Goal: Find contact information: Obtain details needed to contact an individual or organization

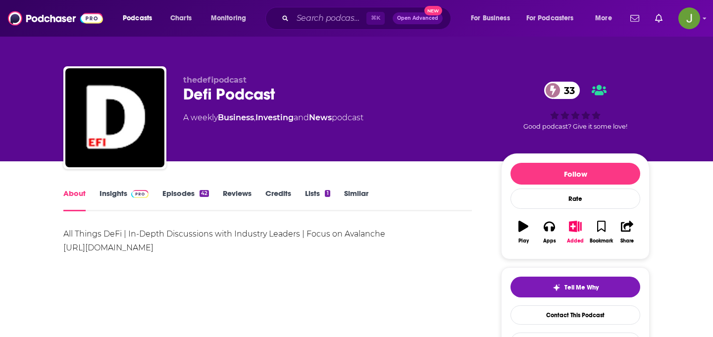
click at [187, 192] on link "Episodes 42" at bounding box center [186, 200] width 47 height 23
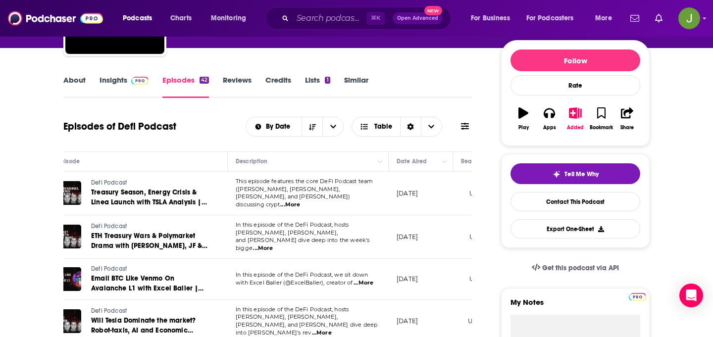
scroll to position [123, 0]
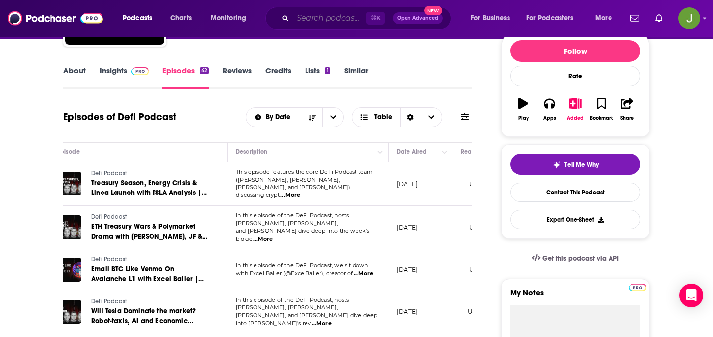
click at [300, 17] on input "Search podcasts, credits, & more..." at bounding box center [330, 18] width 74 height 16
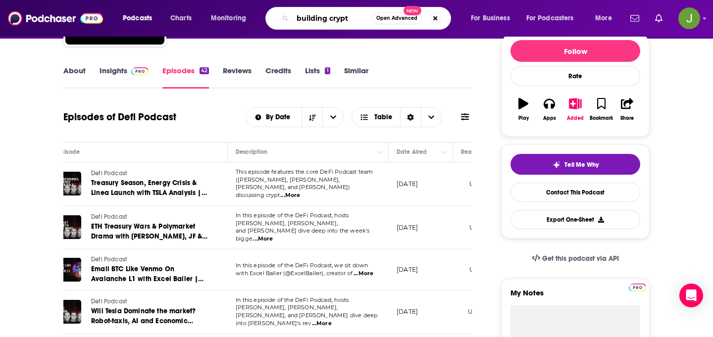
type input "building crypto"
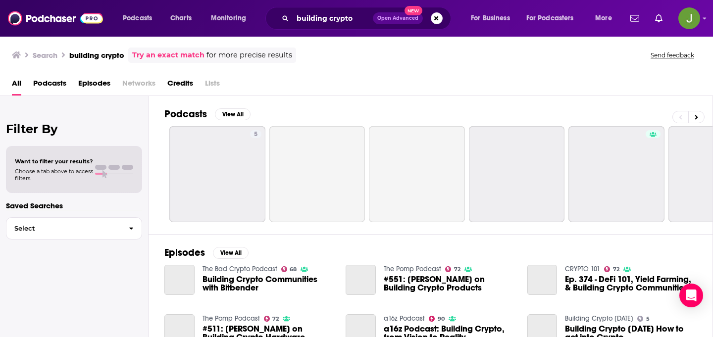
click at [101, 84] on span "Episodes" at bounding box center [94, 85] width 32 height 20
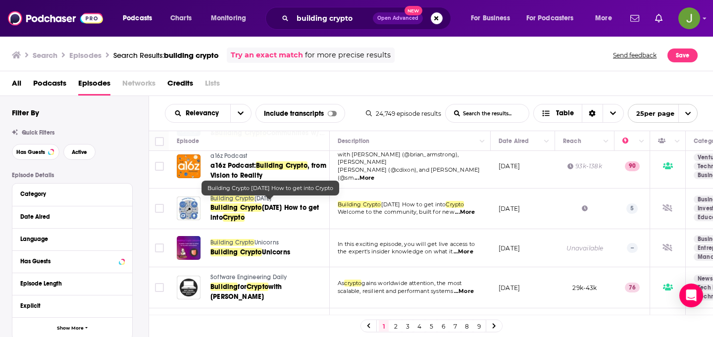
scroll to position [172, 0]
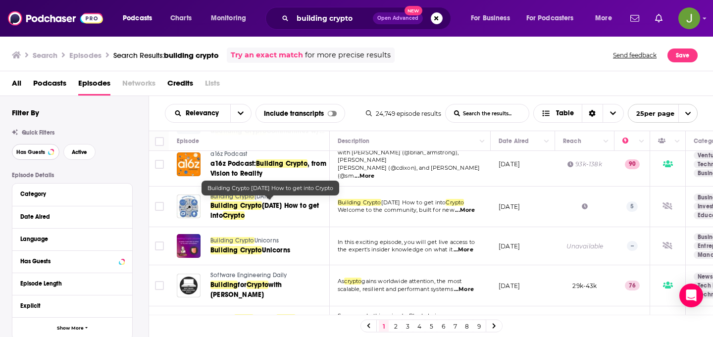
click at [42, 151] on span "Has Guests" at bounding box center [30, 152] width 29 height 5
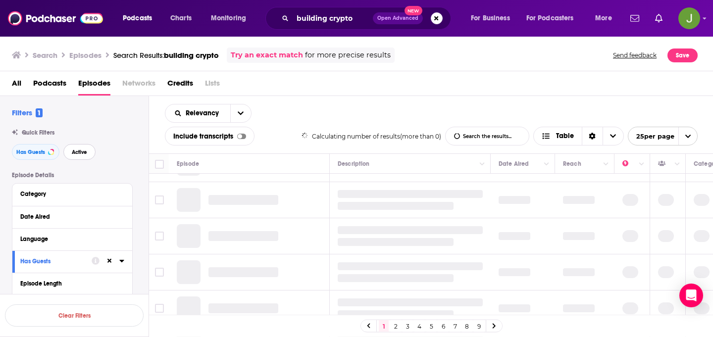
click at [87, 153] on button "Active" at bounding box center [79, 152] width 32 height 16
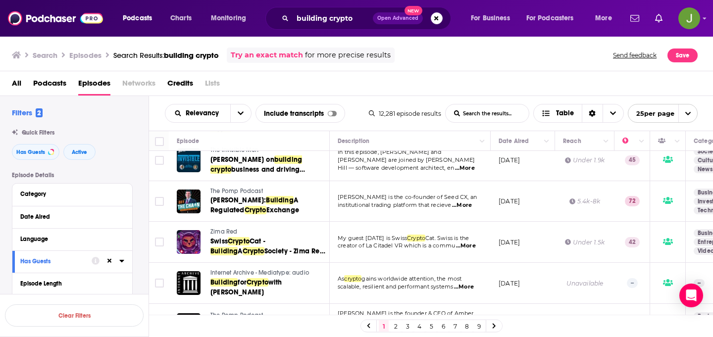
scroll to position [836, 0]
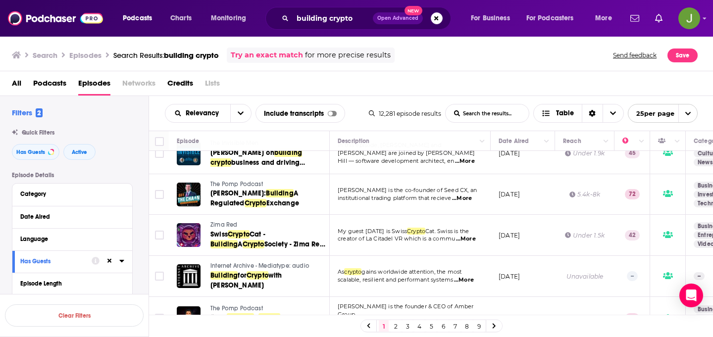
click at [394, 325] on link "2" at bounding box center [396, 327] width 10 height 12
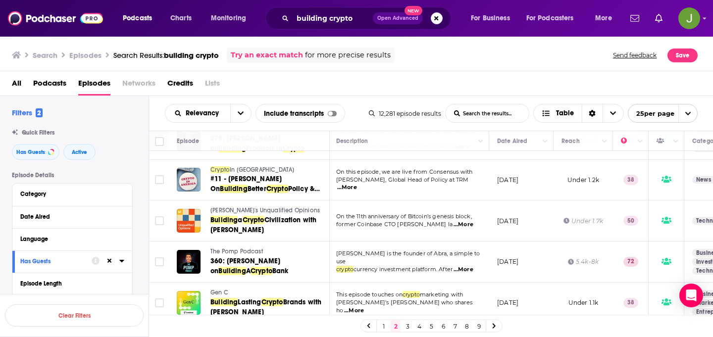
scroll to position [322, 1]
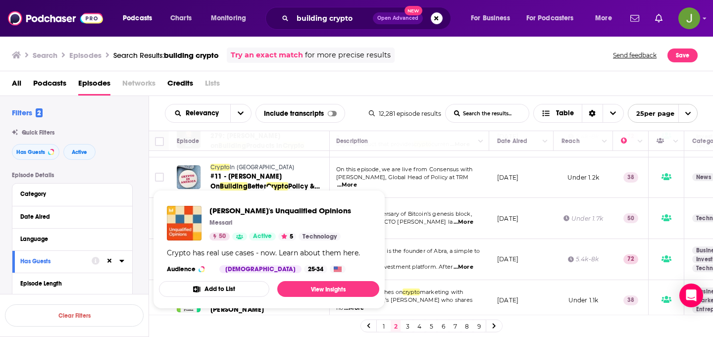
click at [362, 94] on div "All Podcasts Episodes Networks Credits Lists" at bounding box center [359, 85] width 694 height 20
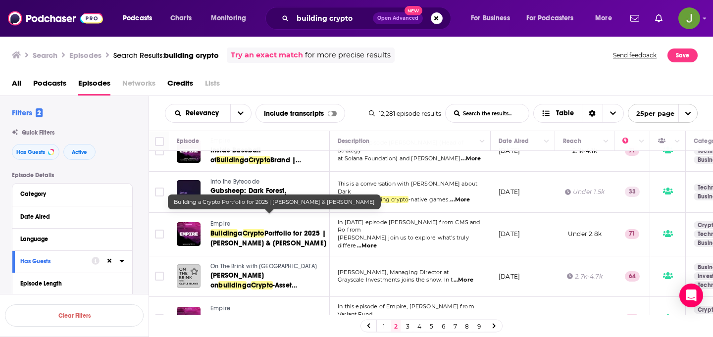
scroll to position [859, 0]
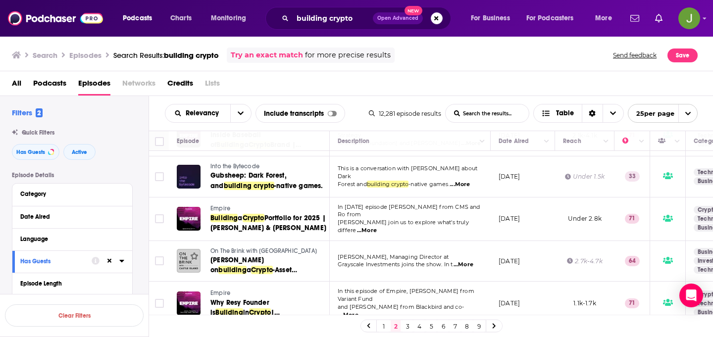
click at [410, 325] on link "3" at bounding box center [408, 327] width 10 height 12
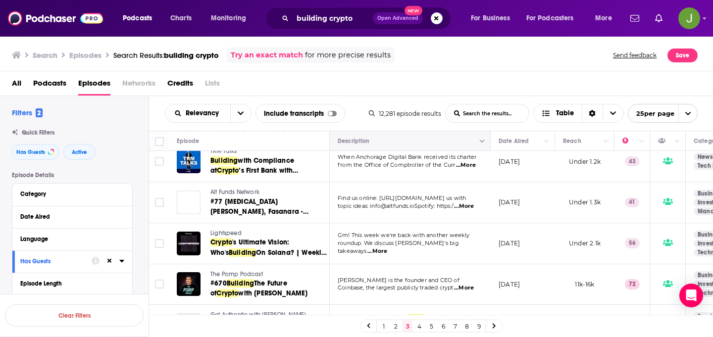
scroll to position [859, 0]
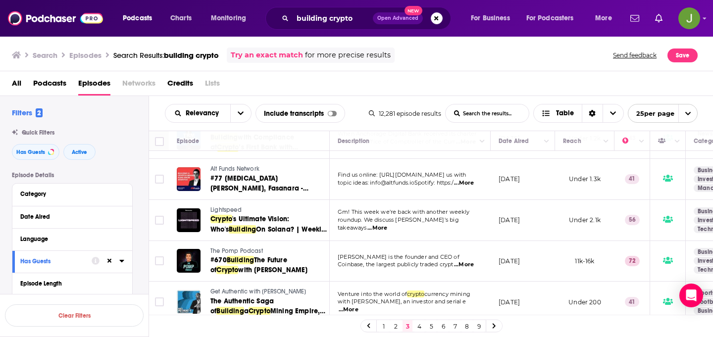
click at [416, 324] on link "4" at bounding box center [420, 327] width 10 height 12
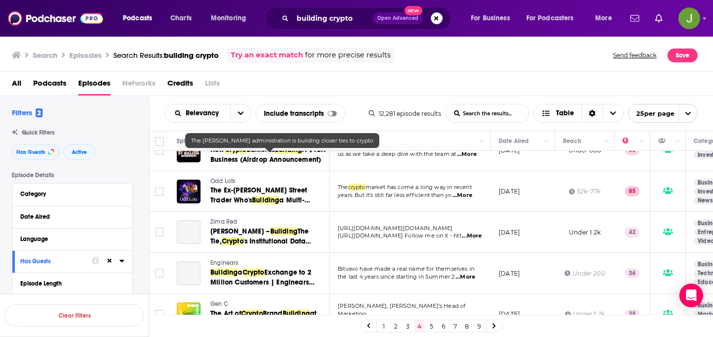
scroll to position [876, 0]
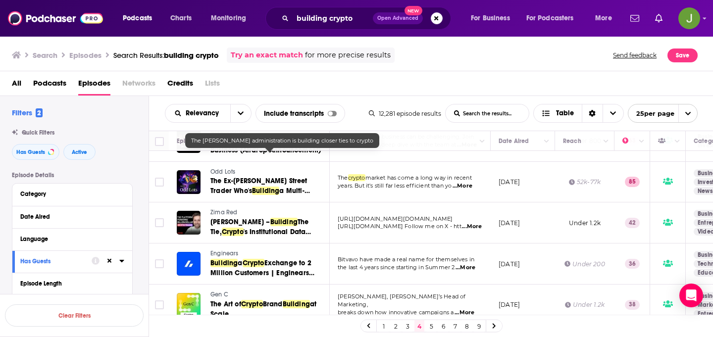
click at [428, 328] on link "5" at bounding box center [432, 327] width 10 height 12
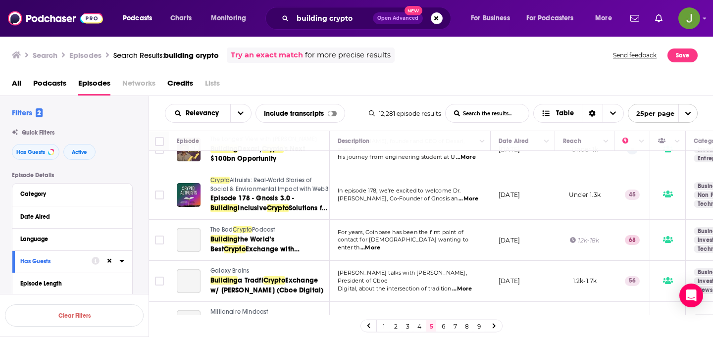
scroll to position [436, 0]
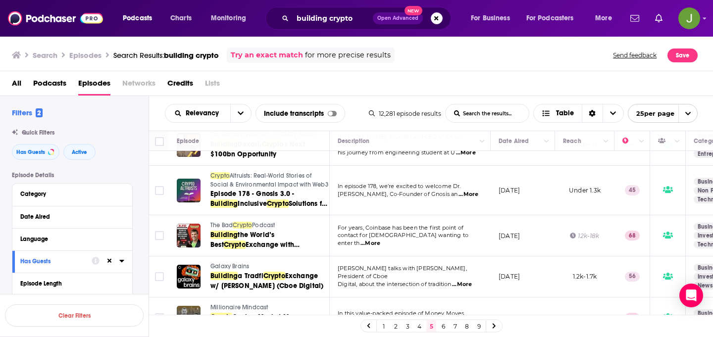
click at [426, 86] on div "All Podcasts Episodes Networks Credits Lists" at bounding box center [359, 85] width 694 height 20
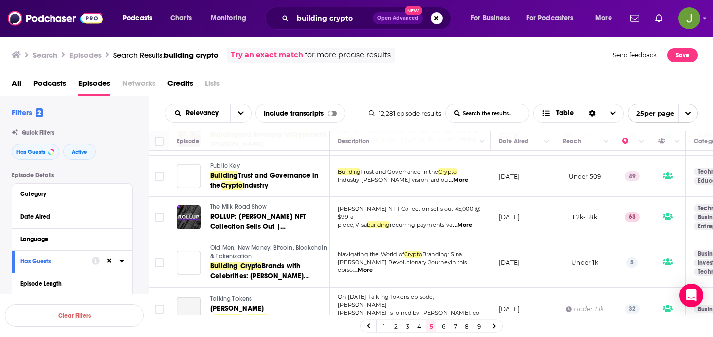
scroll to position [885, 0]
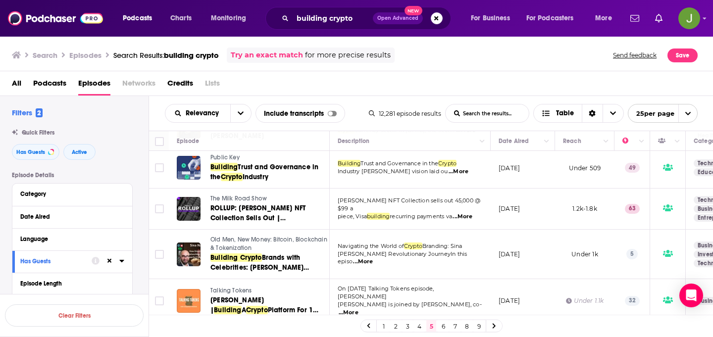
click at [442, 325] on link "6" at bounding box center [443, 327] width 10 height 12
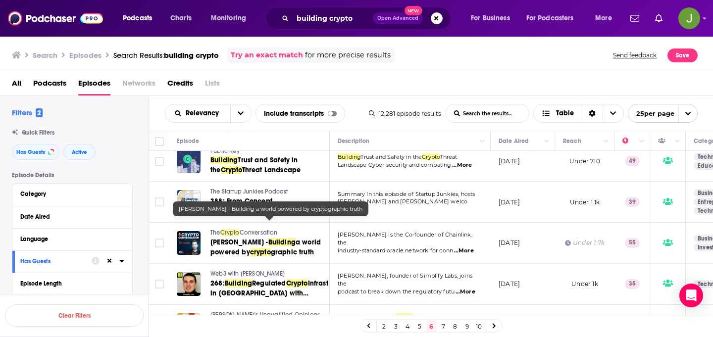
scroll to position [859, 0]
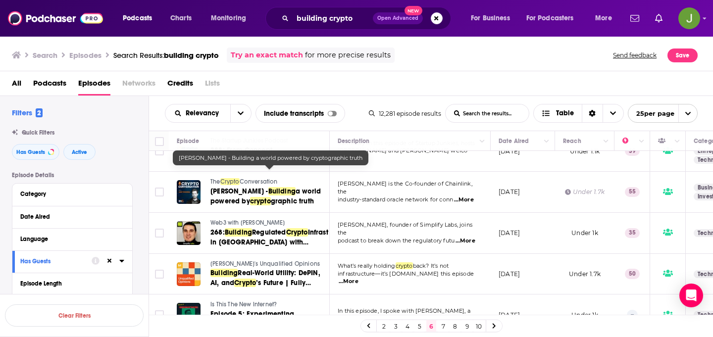
click at [440, 323] on link "7" at bounding box center [443, 327] width 10 height 12
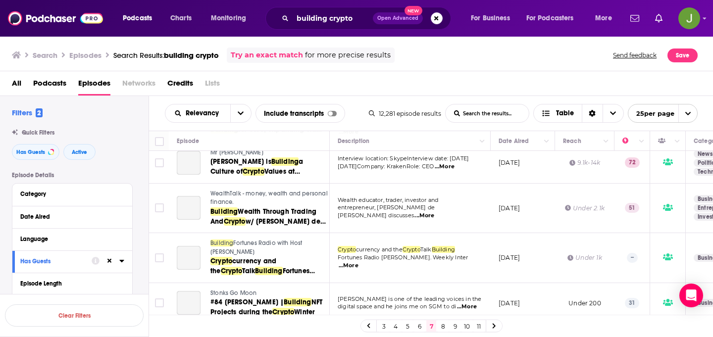
scroll to position [304, 0]
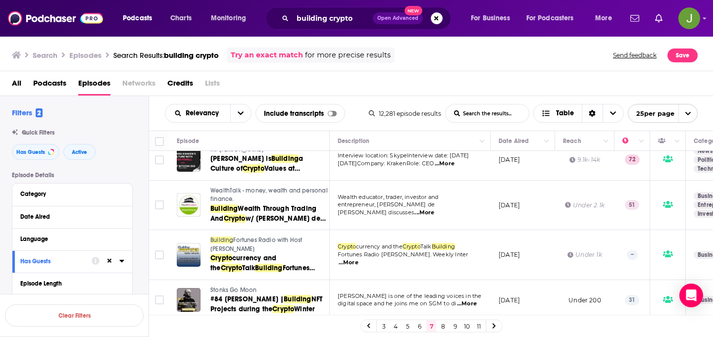
click at [442, 326] on link "8" at bounding box center [443, 327] width 10 height 12
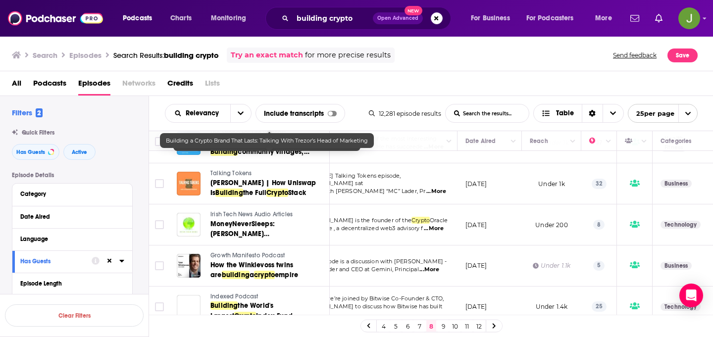
scroll to position [876, 33]
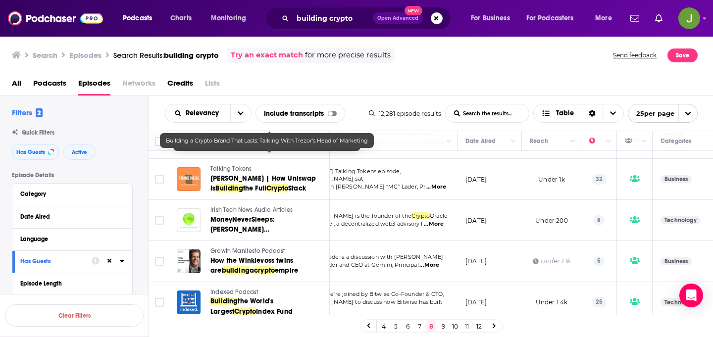
click at [441, 326] on link "9" at bounding box center [443, 327] width 10 height 12
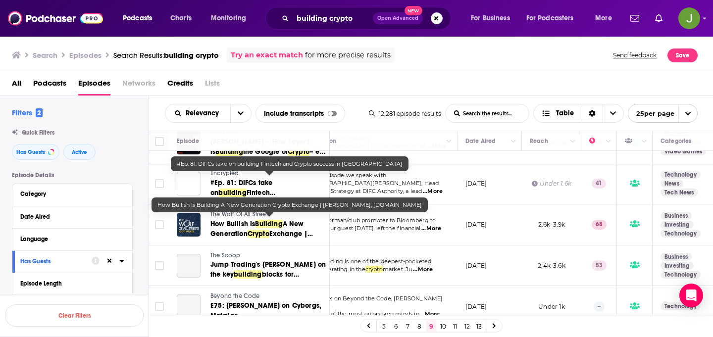
scroll to position [699, 33]
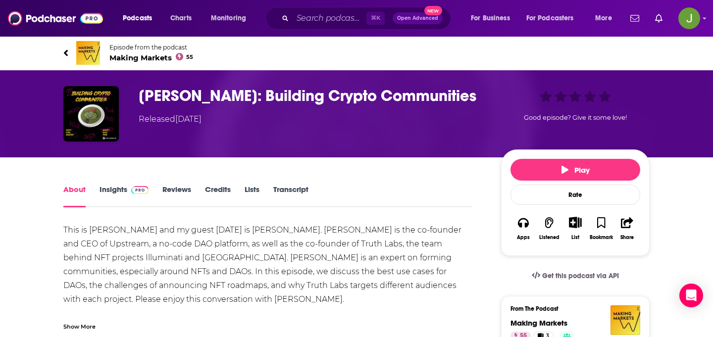
click at [137, 60] on span "Making Markets 55" at bounding box center [151, 57] width 84 height 9
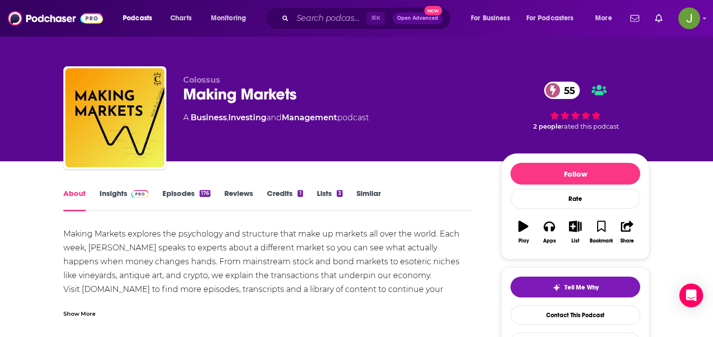
click at [179, 195] on link "Episodes 176" at bounding box center [187, 200] width 48 height 23
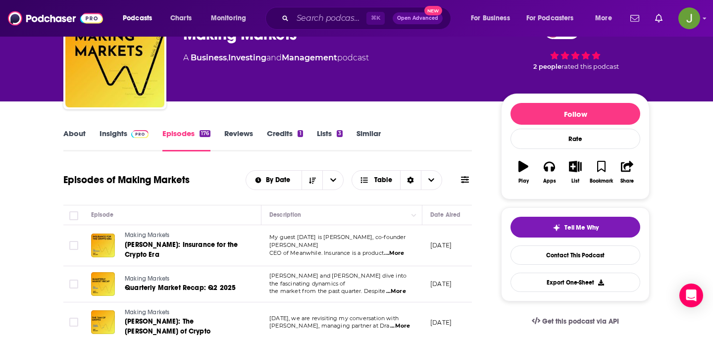
scroll to position [83, 0]
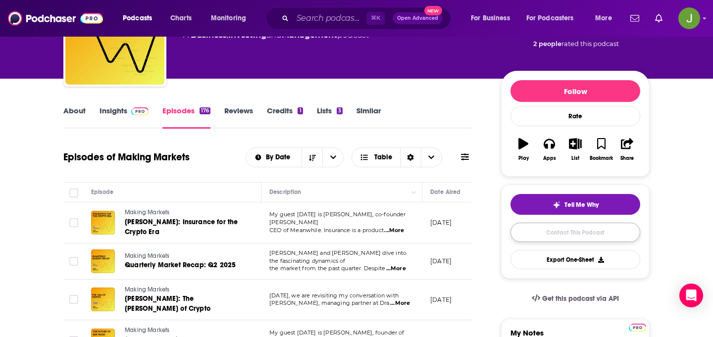
click at [529, 227] on link "Contact This Podcast" at bounding box center [576, 232] width 130 height 19
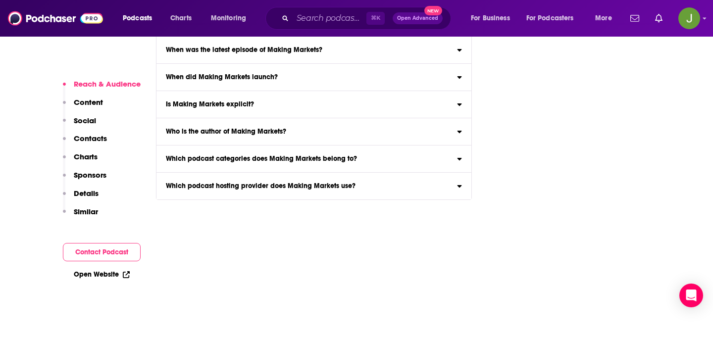
click at [80, 102] on p "Content" at bounding box center [88, 102] width 29 height 9
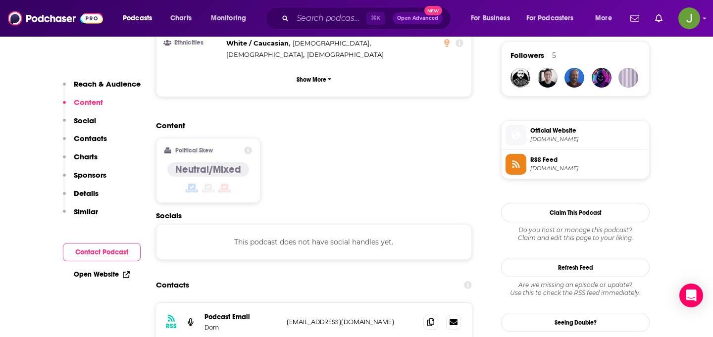
click at [86, 123] on p "Social" at bounding box center [85, 120] width 22 height 9
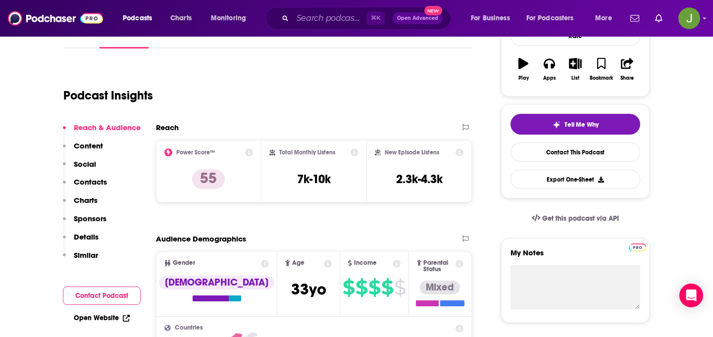
click at [93, 185] on p "Contacts" at bounding box center [90, 181] width 33 height 9
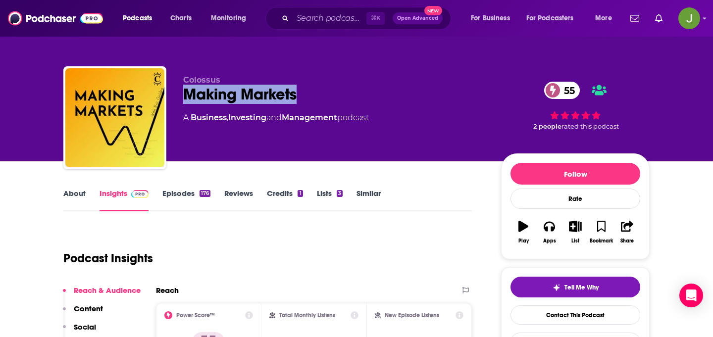
drag, startPoint x: 184, startPoint y: 92, endPoint x: 378, endPoint y: 94, distance: 194.2
click at [378, 94] on div "Making Markets 55" at bounding box center [334, 94] width 302 height 19
copy h2 "Making Markets"
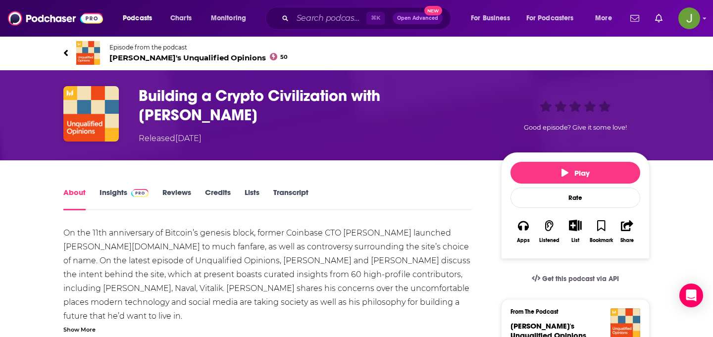
click at [205, 54] on span "Messari's Unqualified Opinions 50" at bounding box center [198, 57] width 178 height 9
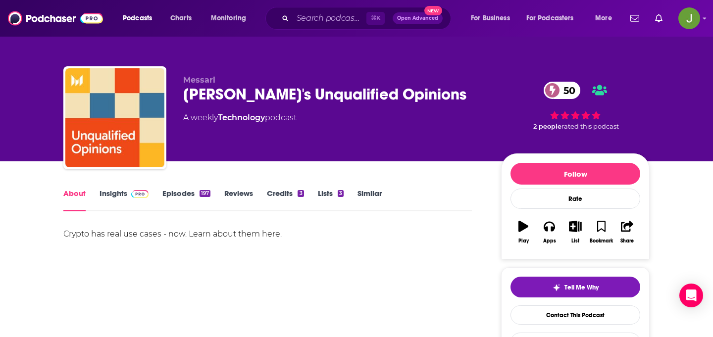
click at [196, 205] on link "Episodes 197" at bounding box center [187, 200] width 48 height 23
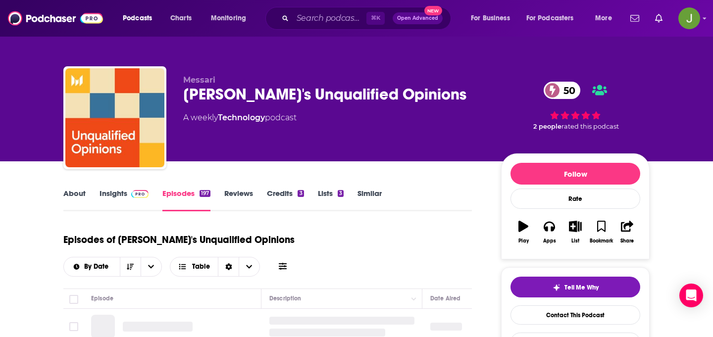
scroll to position [184, 0]
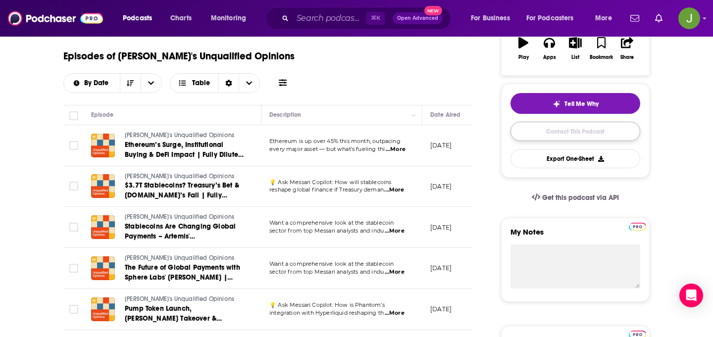
click at [552, 137] on link "Contact This Podcast" at bounding box center [576, 131] width 130 height 19
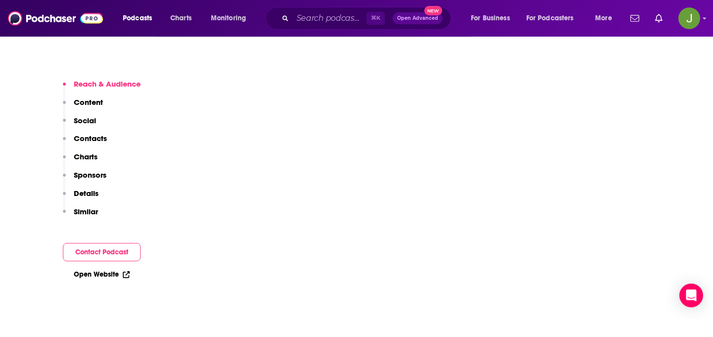
click at [92, 138] on p "Contacts" at bounding box center [90, 138] width 33 height 9
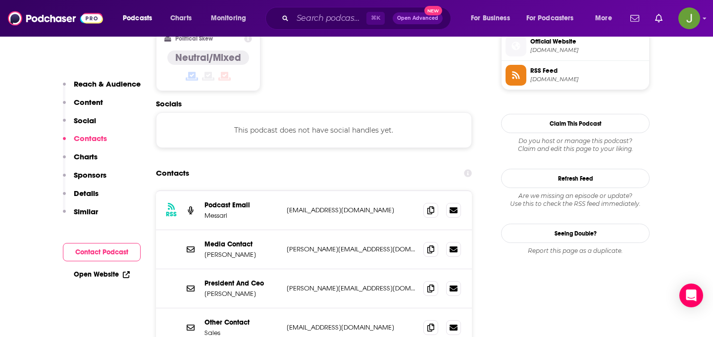
scroll to position [809, 0]
drag, startPoint x: 281, startPoint y: 182, endPoint x: 343, endPoint y: 183, distance: 61.9
click at [343, 192] on div "RSS Podcast Email Messari podcast@messari.io podcast@messari.io" at bounding box center [314, 211] width 316 height 39
click at [430, 207] on icon at bounding box center [431, 211] width 7 height 8
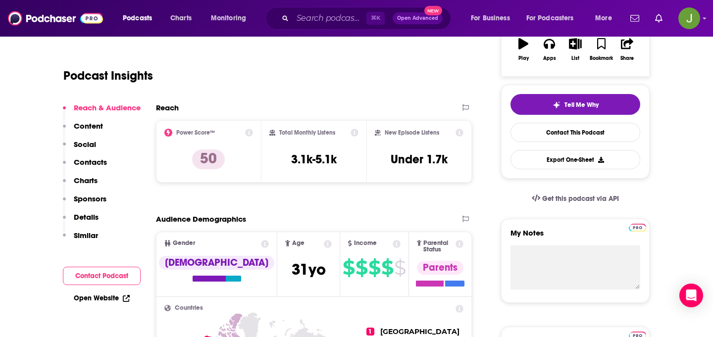
scroll to position [0, 0]
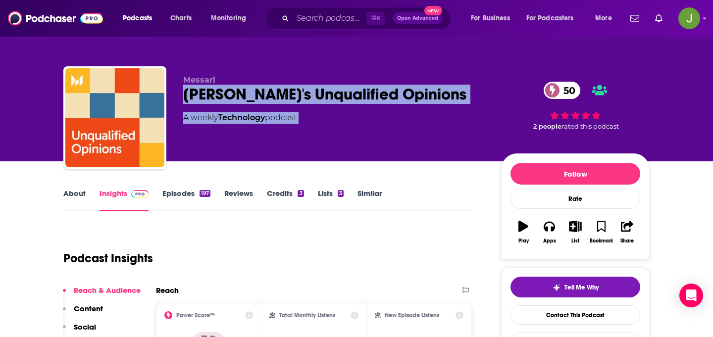
drag, startPoint x: 182, startPoint y: 95, endPoint x: 532, endPoint y: 98, distance: 349.8
click at [532, 98] on div "Messari Messari's Unqualified Opinions 50 A weekly Technology podcast 50 2 peop…" at bounding box center [356, 119] width 587 height 107
copy div "Messari's Unqualified Opinions 50 A weekly Technology podcast"
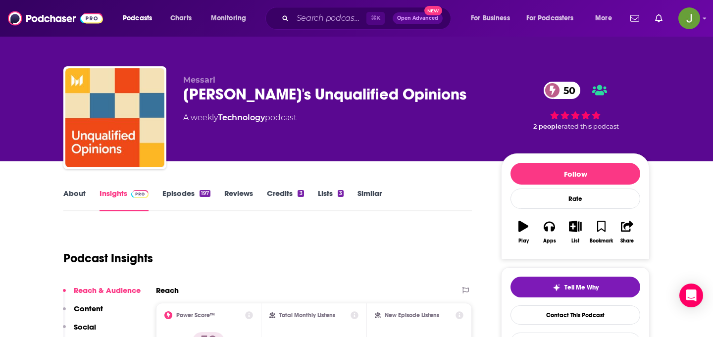
click at [330, 95] on div "Messari's Unqualified Opinions 50" at bounding box center [334, 94] width 302 height 19
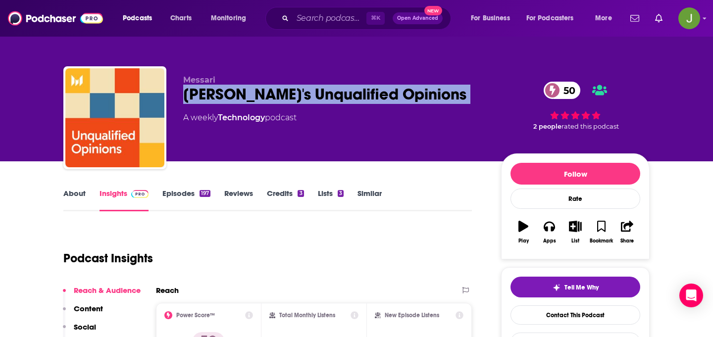
click at [330, 95] on div "Messari's Unqualified Opinions 50" at bounding box center [334, 94] width 302 height 19
copy div "Messari's Unqualified Opinions 50"
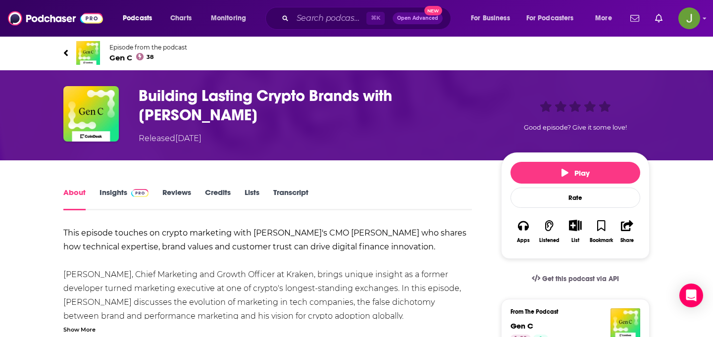
click at [122, 59] on span "Gen C 38" at bounding box center [148, 57] width 78 height 9
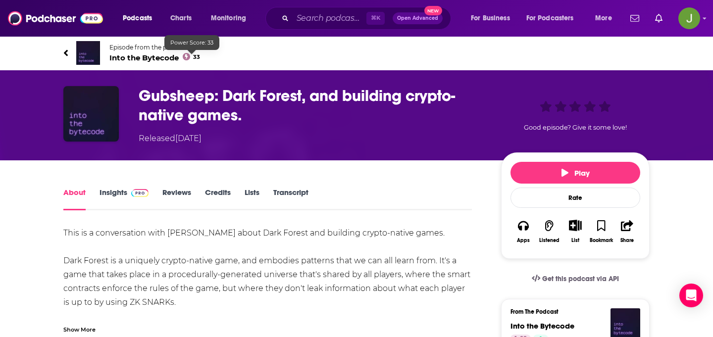
click at [158, 57] on span "Into the Bytecode 33" at bounding box center [154, 57] width 91 height 9
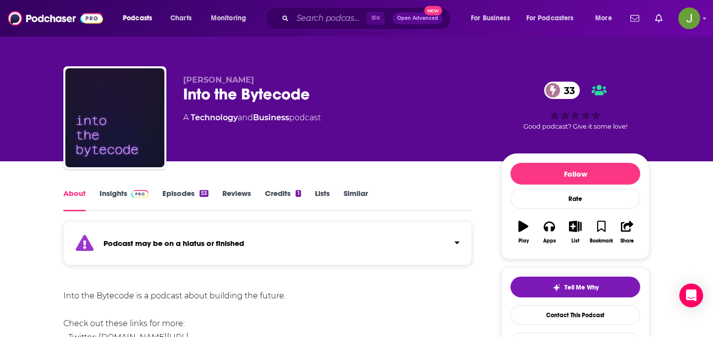
click at [177, 191] on link "Episodes 53" at bounding box center [186, 200] width 46 height 23
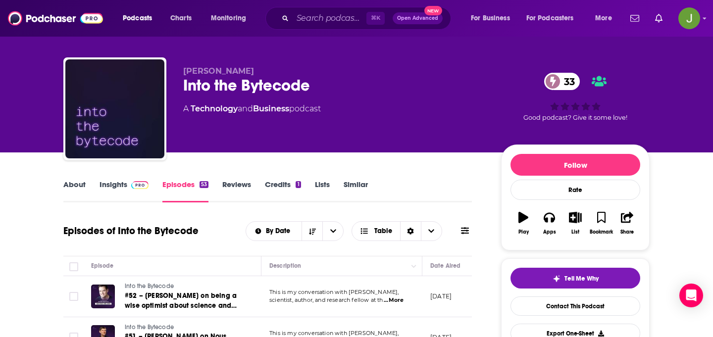
scroll to position [0, 32]
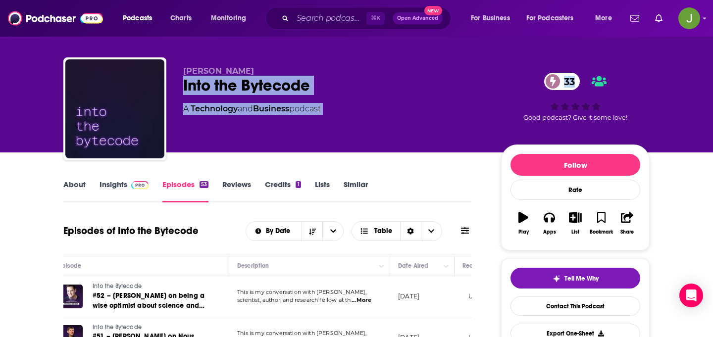
drag, startPoint x: 270, startPoint y: 90, endPoint x: 502, endPoint y: 90, distance: 232.4
click at [502, 90] on div "Sina Habibian Into the Bytecode 33 A Technology and Business podcast 33 Good po…" at bounding box center [356, 110] width 587 height 107
copy div "Into the Bytecode 33 A Technology and Business podcast 33"
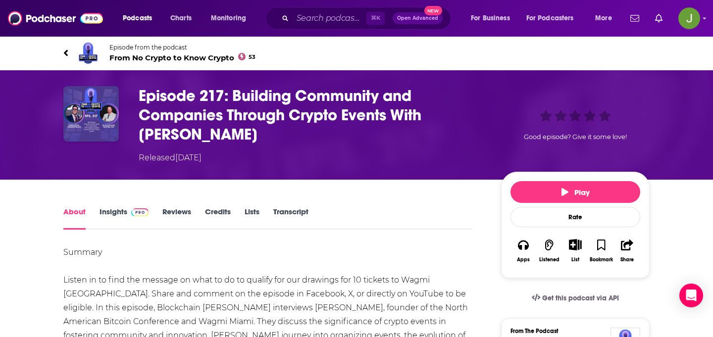
click at [167, 58] on span "From No Crypto to Know Crypto 53" at bounding box center [182, 57] width 146 height 9
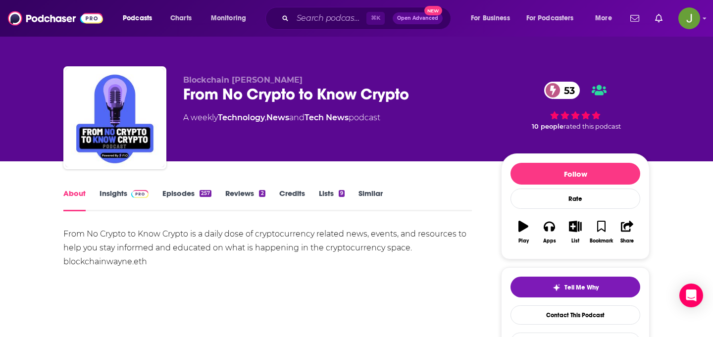
click at [183, 198] on link "Episodes 257" at bounding box center [187, 200] width 49 height 23
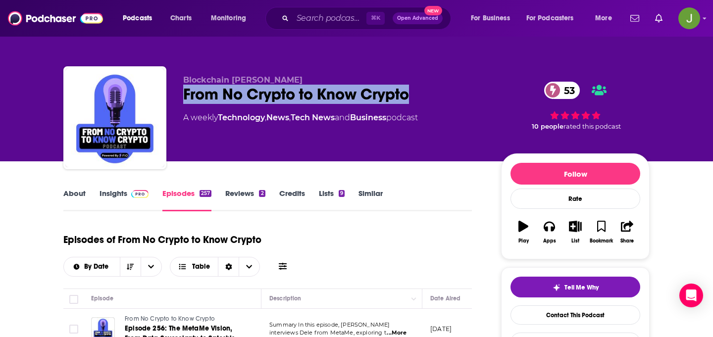
drag, startPoint x: 182, startPoint y: 95, endPoint x: 412, endPoint y: 97, distance: 229.9
click at [412, 97] on div "Blockchain [PERSON_NAME] From No Crypto to Know Crypto 53 A weekly Technology ,…" at bounding box center [356, 119] width 587 height 107
copy h2 "From No Crypto to Know Crypto"
click at [533, 311] on link "Contact This Podcast" at bounding box center [576, 315] width 130 height 19
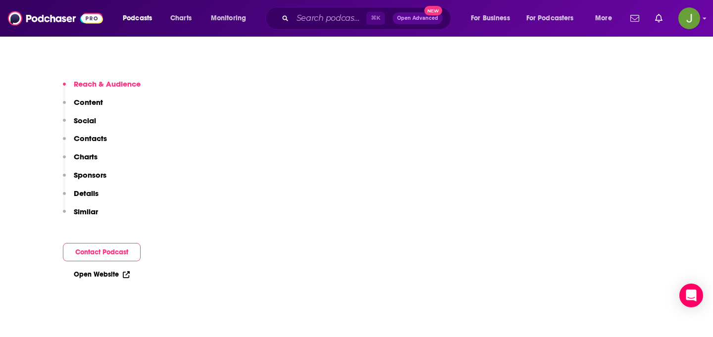
click at [78, 142] on p "Contacts" at bounding box center [90, 138] width 33 height 9
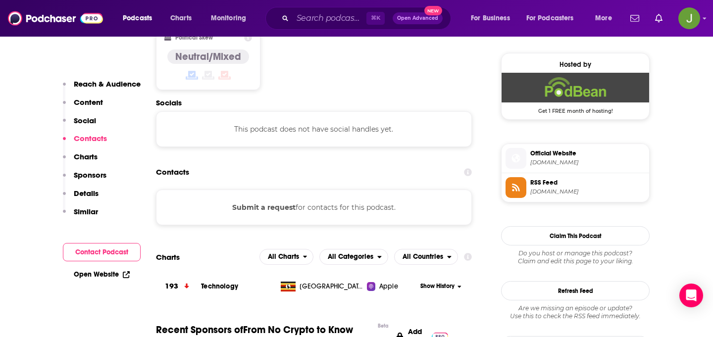
scroll to position [786, 0]
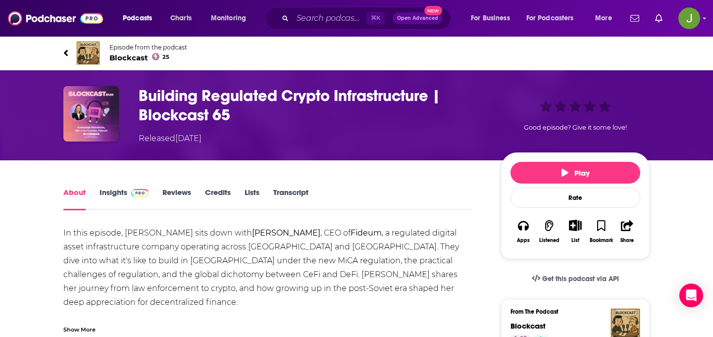
click at [117, 53] on span "Blockcast 25" at bounding box center [148, 57] width 78 height 9
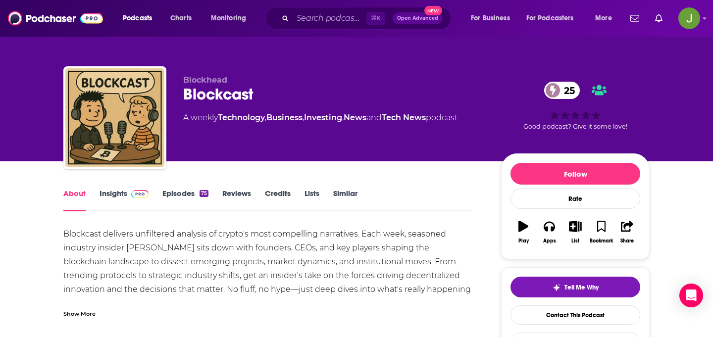
click at [181, 194] on link "Episodes 75" at bounding box center [186, 200] width 46 height 23
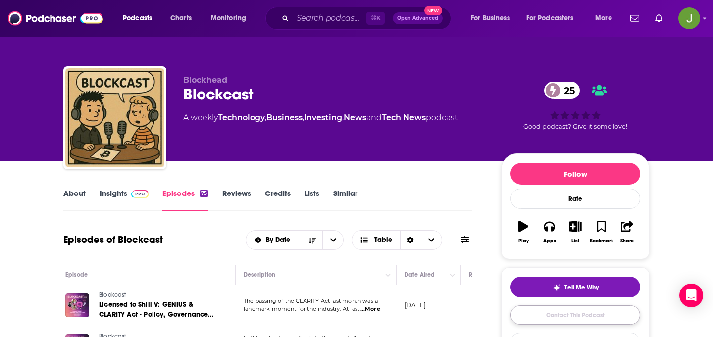
click at [525, 317] on link "Contact This Podcast" at bounding box center [576, 315] width 130 height 19
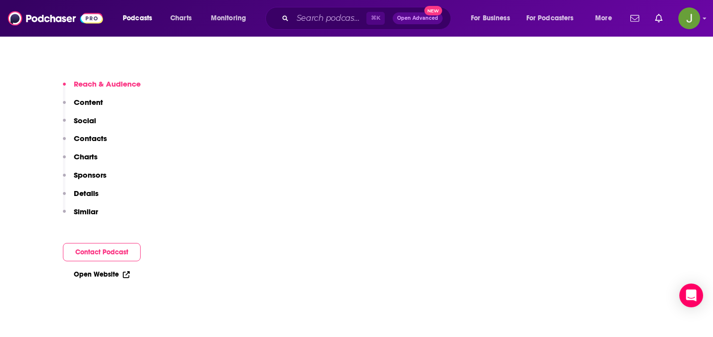
click at [79, 139] on p "Contacts" at bounding box center [90, 138] width 33 height 9
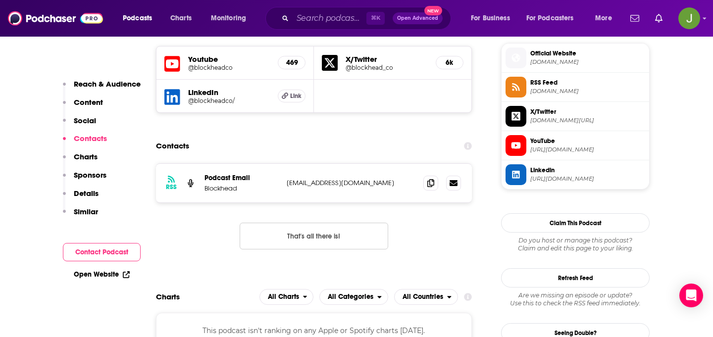
scroll to position [718, 0]
drag, startPoint x: 284, startPoint y: 185, endPoint x: 381, endPoint y: 185, distance: 97.1
click at [381, 185] on div "RSS Podcast Email Blockhead hello@blockhead.co hello@blockhead.co" at bounding box center [314, 183] width 316 height 39
copy p "hello@blockhead.co"
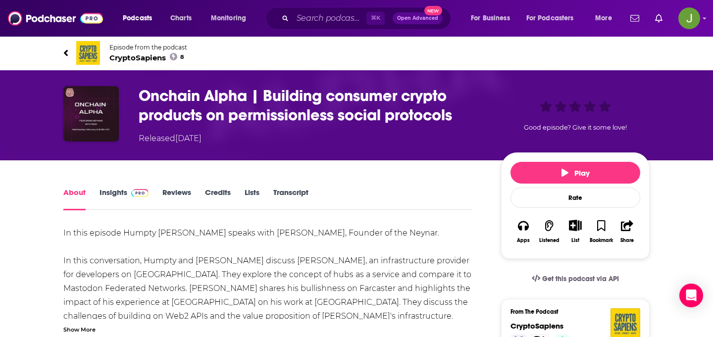
click at [133, 54] on span "CryptoSapiens 8" at bounding box center [148, 57] width 78 height 9
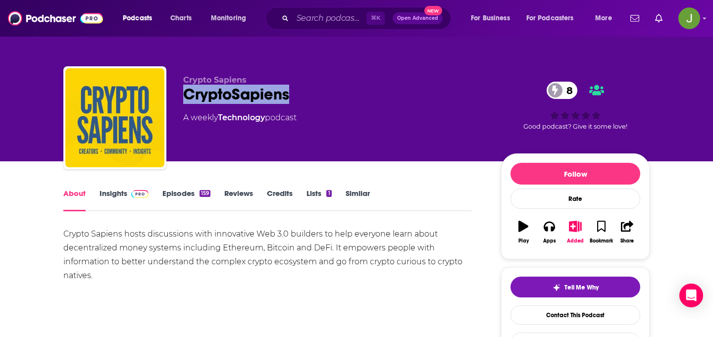
drag, startPoint x: 187, startPoint y: 95, endPoint x: 298, endPoint y: 95, distance: 111.0
click at [298, 95] on div "CryptoSapiens 8" at bounding box center [334, 94] width 302 height 19
copy h1 "CryptoSapiens"
click at [540, 323] on link "Contact This Podcast" at bounding box center [576, 315] width 130 height 19
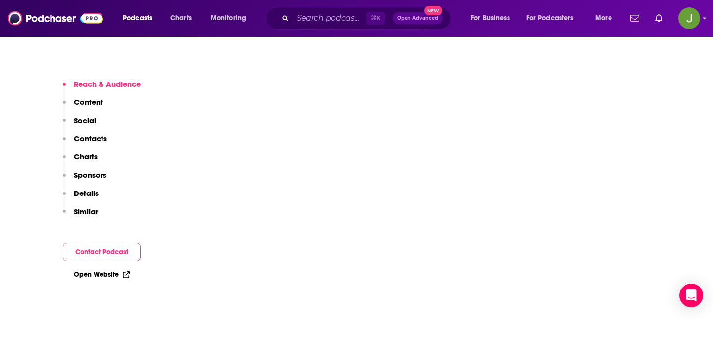
click at [87, 143] on p "Contacts" at bounding box center [90, 138] width 33 height 9
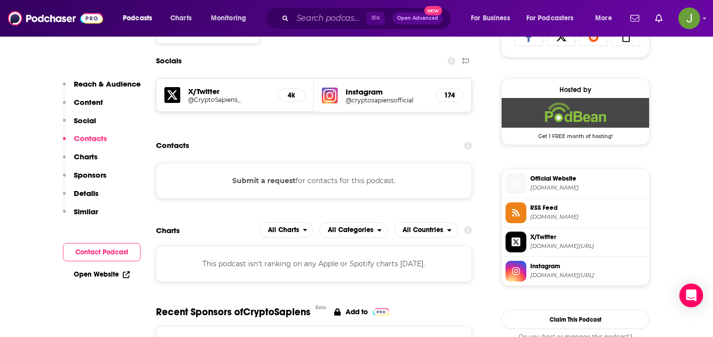
scroll to position [682, 0]
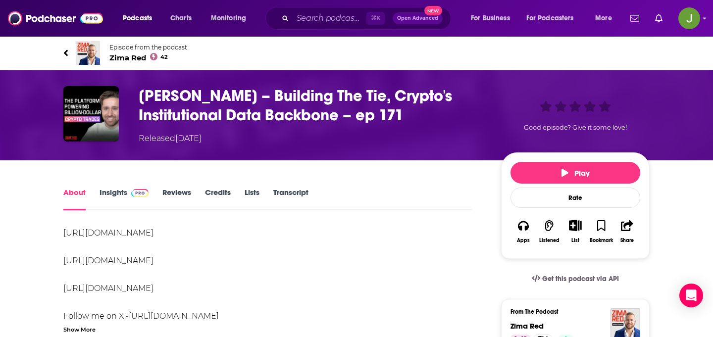
click at [130, 54] on span "Zima Red 42" at bounding box center [148, 57] width 78 height 9
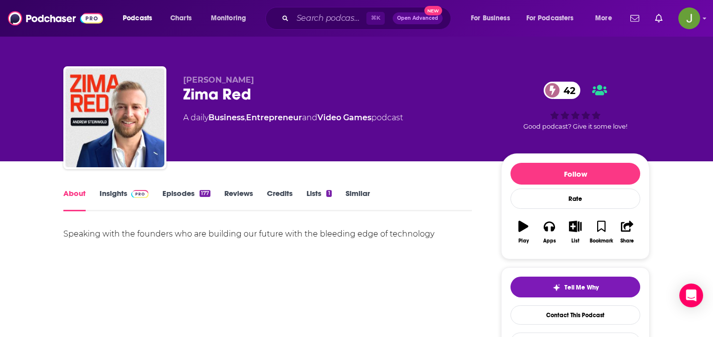
click at [182, 191] on link "Episodes 177" at bounding box center [187, 200] width 48 height 23
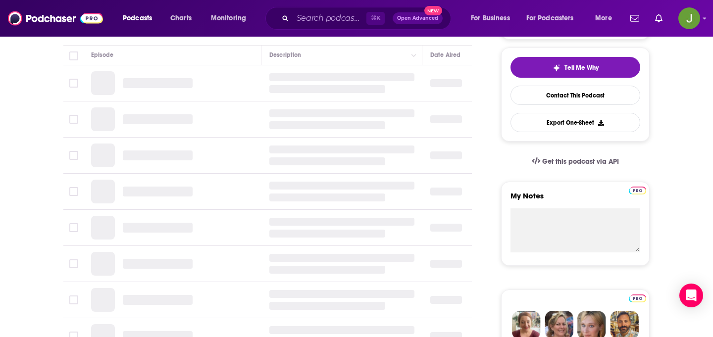
scroll to position [223, 0]
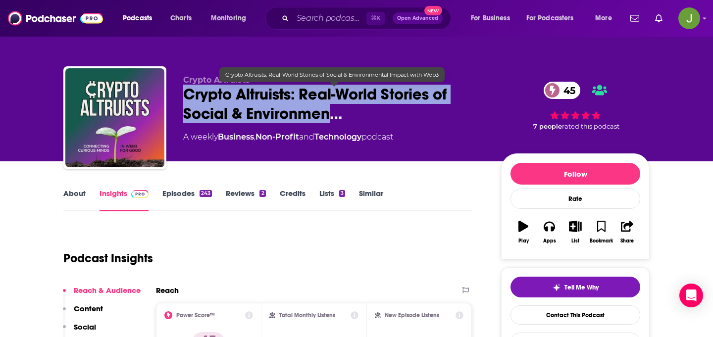
drag, startPoint x: 188, startPoint y: 96, endPoint x: 327, endPoint y: 111, distance: 139.6
click at [327, 111] on span "Crypto Altruists: Real-World Stories of Social & Environmen…" at bounding box center [334, 104] width 302 height 39
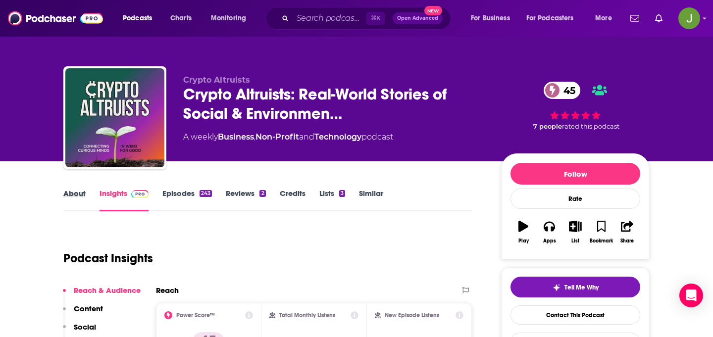
click at [87, 191] on div "About" at bounding box center [81, 200] width 36 height 23
click at [80, 193] on link "About" at bounding box center [74, 200] width 22 height 23
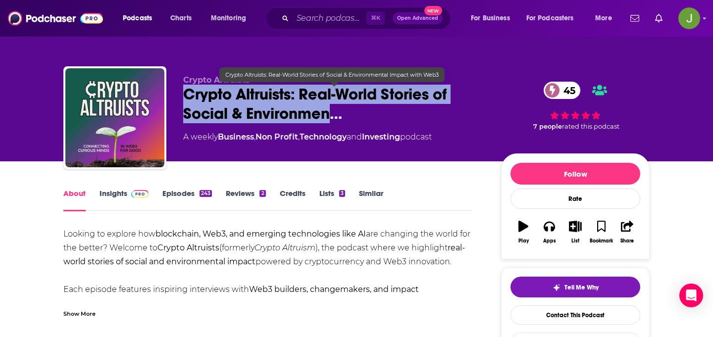
drag, startPoint x: 179, startPoint y: 95, endPoint x: 328, endPoint y: 112, distance: 149.6
click at [328, 112] on div "Crypto Altruists Crypto Altruists: Real-World Stories of Social & Environmen… 4…" at bounding box center [356, 119] width 587 height 107
copy h1 "Crypto Altruists: Real-World Stories of Social & Environmen"
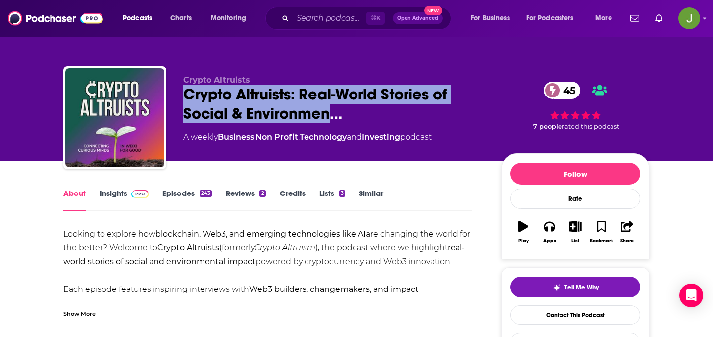
click at [174, 195] on link "Episodes 243" at bounding box center [188, 200] width 50 height 23
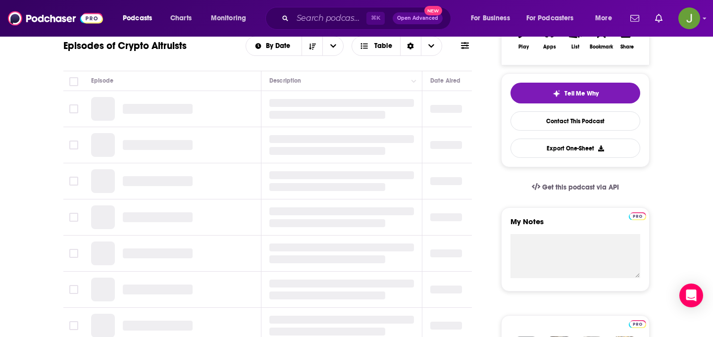
scroll to position [193, 0]
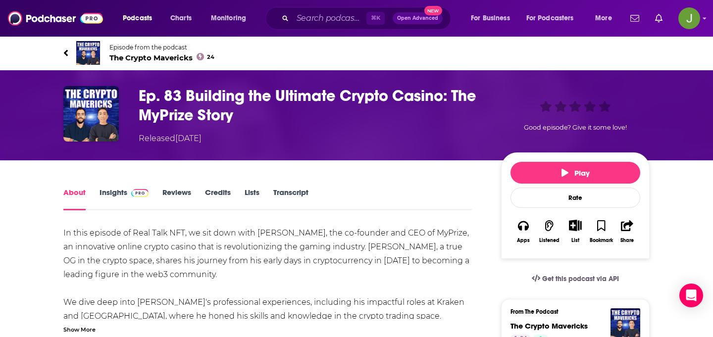
click at [164, 57] on span "The Crypto Mavericks 24" at bounding box center [161, 57] width 105 height 9
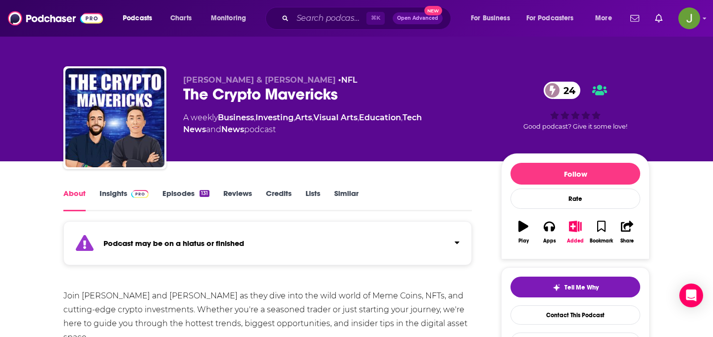
click at [189, 196] on link "Episodes 131" at bounding box center [186, 200] width 47 height 23
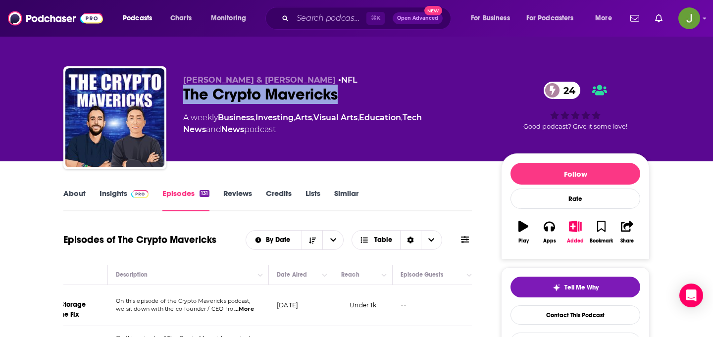
drag, startPoint x: 181, startPoint y: 93, endPoint x: 405, endPoint y: 93, distance: 223.9
click at [406, 93] on div "[PERSON_NAME] & [PERSON_NAME] • NFL The Crypto Mavericks 24 A weekly Business ,…" at bounding box center [356, 119] width 587 height 107
copy h2 "The Crypto Mavericks"
click at [287, 96] on div "The Crypto Mavericks 24" at bounding box center [334, 94] width 302 height 19
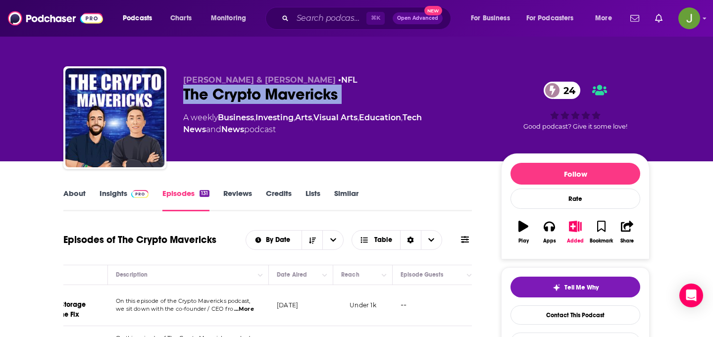
click at [287, 96] on div "The Crypto Mavericks 24" at bounding box center [334, 94] width 302 height 19
click at [531, 320] on link "Contact This Podcast" at bounding box center [576, 315] width 130 height 19
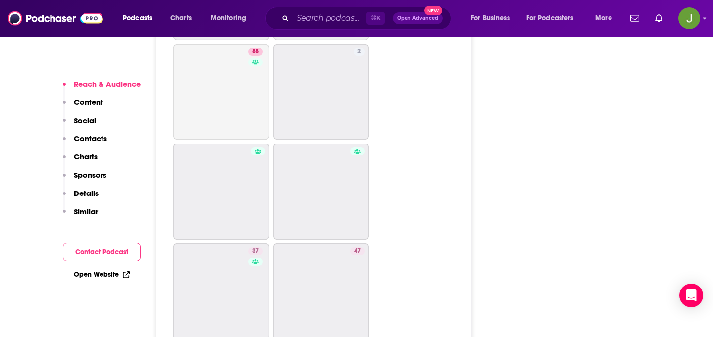
click at [83, 121] on p "Social" at bounding box center [85, 120] width 22 height 9
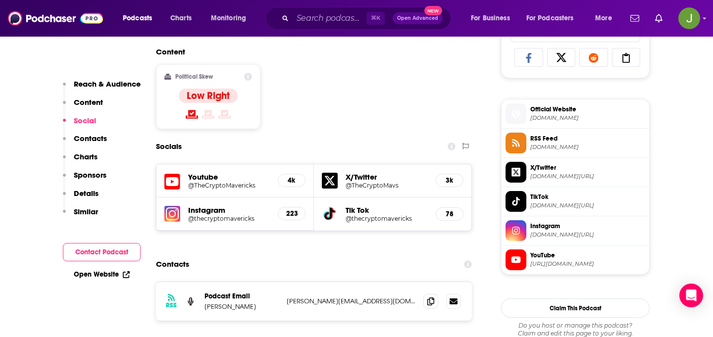
scroll to position [662, 0]
drag, startPoint x: 378, startPoint y: 301, endPoint x: 286, endPoint y: 302, distance: 91.7
click at [286, 302] on div "RSS Podcast Email Joe Chui kevin@crypto101podcast.com kevin@crypto101podcast.com" at bounding box center [314, 301] width 316 height 39
copy p "kevin@crypto101podcast.com"
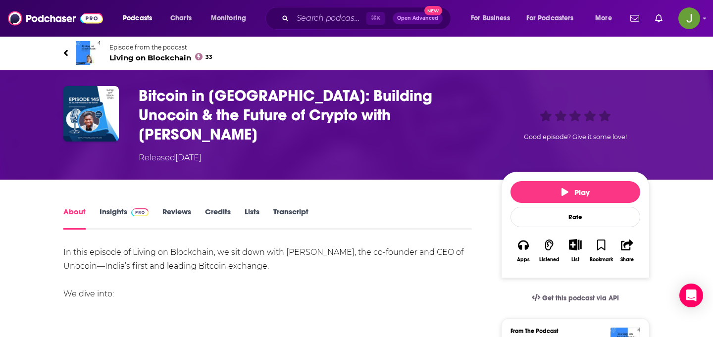
click at [170, 60] on span "Living on Blockchain 33" at bounding box center [160, 57] width 103 height 9
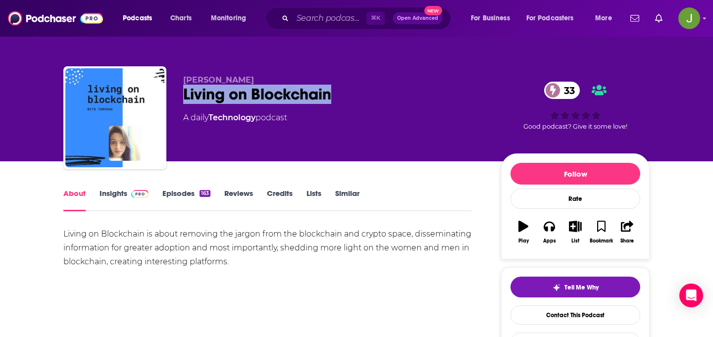
drag, startPoint x: 182, startPoint y: 100, endPoint x: 351, endPoint y: 100, distance: 168.9
click at [351, 100] on div "Tarusha Mittal Living on Blockchain 33 A daily Technology podcast 33 Good podca…" at bounding box center [356, 119] width 587 height 107
copy h1 "Living on Blockchain"
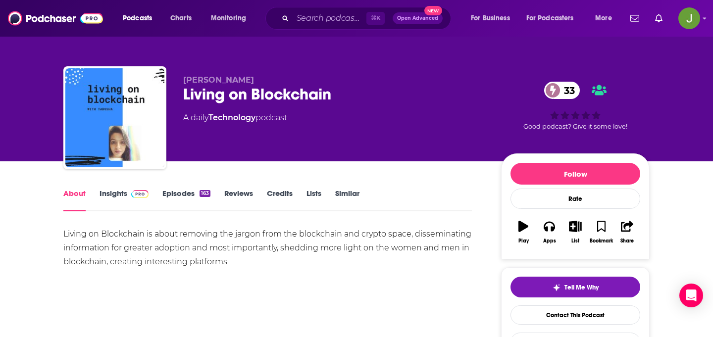
click at [225, 81] on span "Tarusha Mittal" at bounding box center [218, 79] width 71 height 9
copy span "Mittal"
click at [531, 321] on link "Contact This Podcast" at bounding box center [576, 315] width 130 height 19
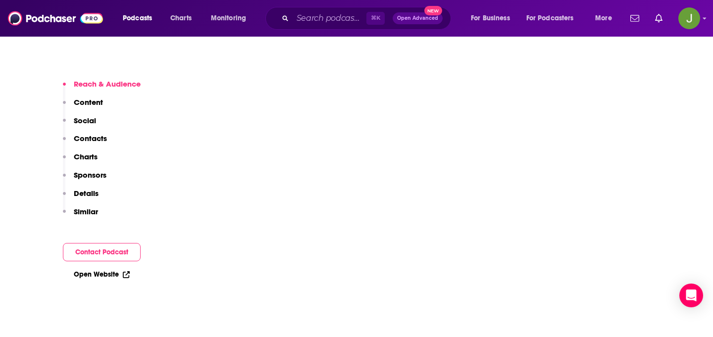
click at [102, 139] on p "Contacts" at bounding box center [90, 138] width 33 height 9
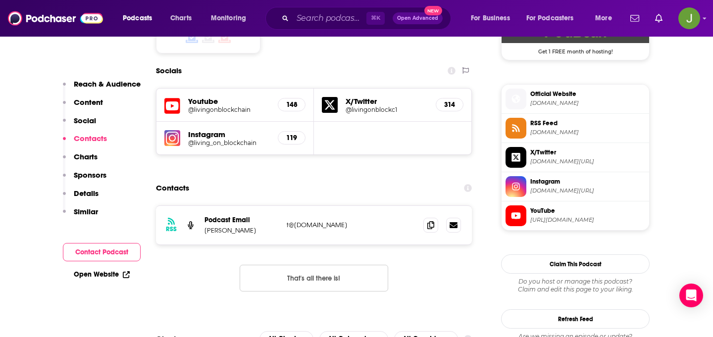
scroll to position [839, 0]
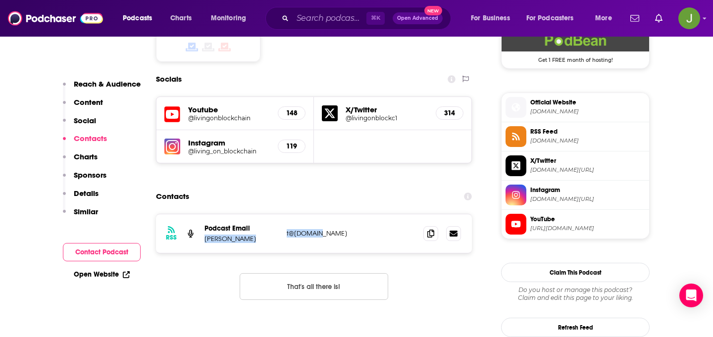
drag, startPoint x: 282, startPoint y: 183, endPoint x: 363, endPoint y: 183, distance: 80.3
click at [363, 215] on div "RSS Podcast Email Tarusha t@ethx.co t@ethx.co" at bounding box center [314, 234] width 316 height 39
click at [349, 229] on p "t@ethx.co" at bounding box center [351, 233] width 129 height 8
click at [433, 229] on icon at bounding box center [431, 233] width 7 height 8
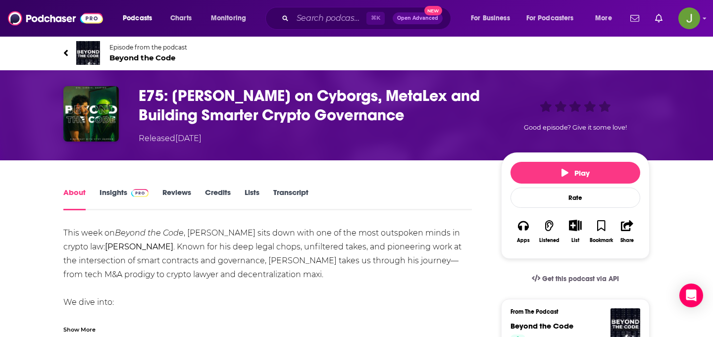
click at [150, 54] on span "Beyond the Code" at bounding box center [148, 57] width 78 height 9
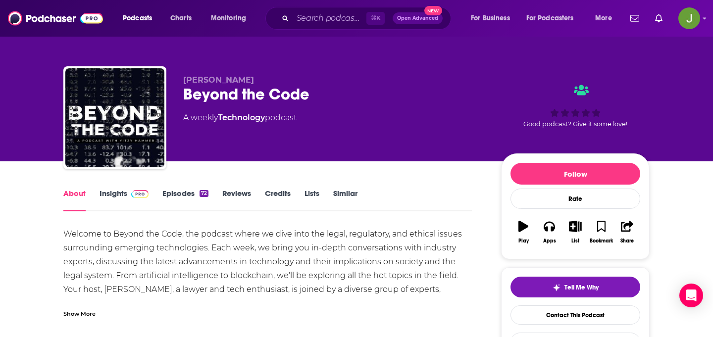
click at [184, 192] on link "Episodes 72" at bounding box center [186, 200] width 46 height 23
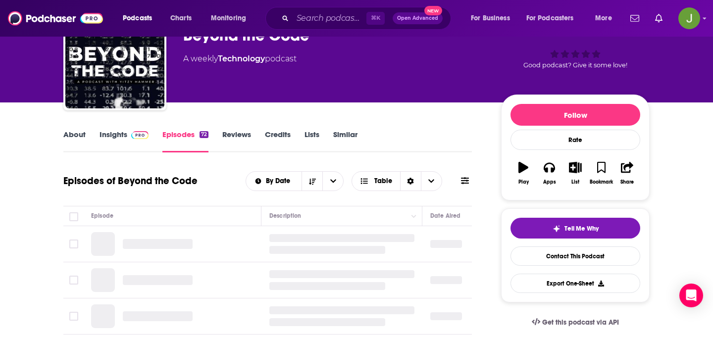
scroll to position [203, 0]
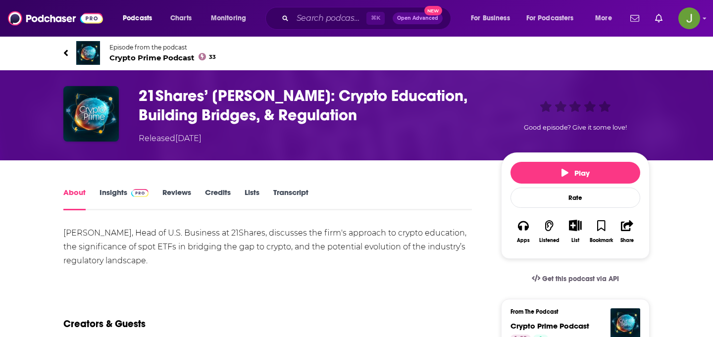
click at [134, 56] on span "Crypto Prime Podcast 33" at bounding box center [162, 57] width 107 height 9
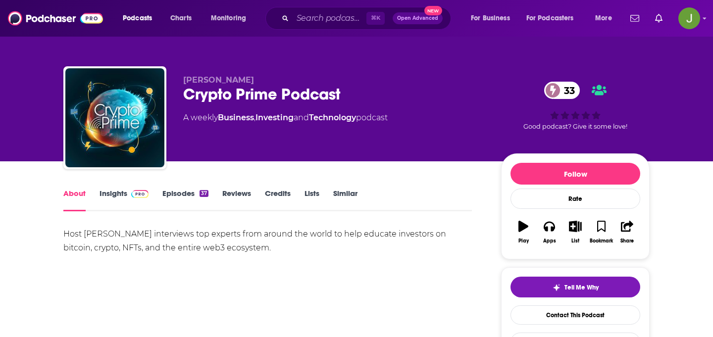
click at [185, 189] on link "Episodes 37" at bounding box center [186, 200] width 46 height 23
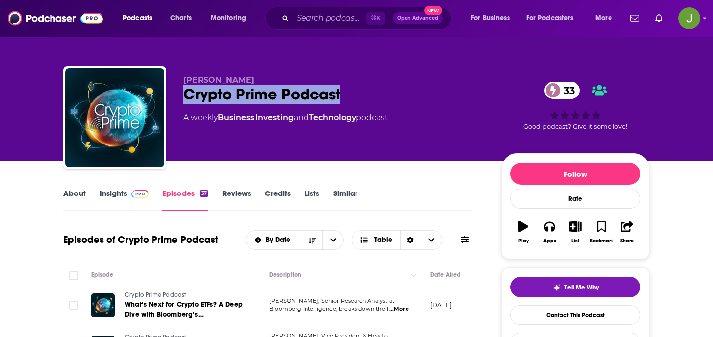
drag, startPoint x: 185, startPoint y: 95, endPoint x: 404, endPoint y: 95, distance: 219.5
click at [404, 95] on div "Crypto Prime Podcast 33" at bounding box center [334, 94] width 302 height 19
copy h2 "Crypto Prime Podcast"
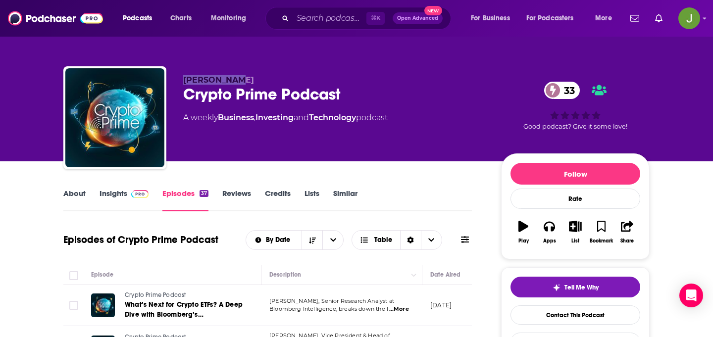
drag, startPoint x: 177, startPoint y: 79, endPoint x: 318, endPoint y: 79, distance: 140.7
click at [318, 79] on div "Nate Geraci Crypto Prime Podcast 33 A weekly Business , Investing and Technolog…" at bounding box center [356, 119] width 587 height 107
copy span "[PERSON_NAME]"
click at [519, 310] on link "Contact This Podcast" at bounding box center [576, 315] width 130 height 19
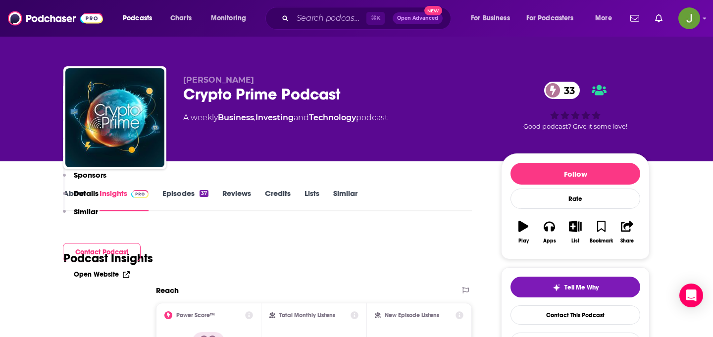
scroll to position [2110, 0]
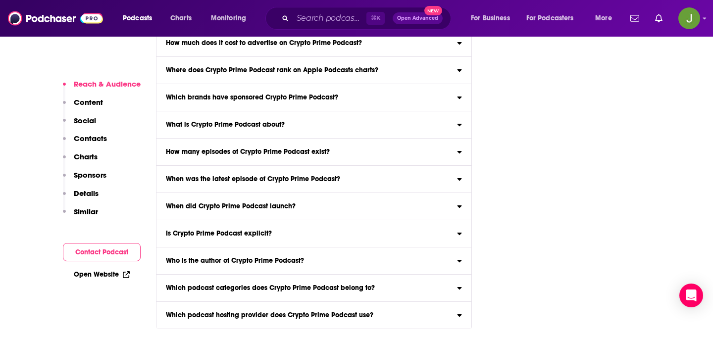
click at [95, 142] on p "Contacts" at bounding box center [90, 138] width 33 height 9
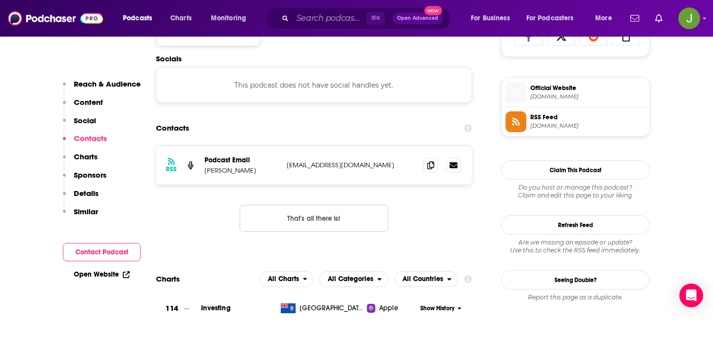
scroll to position [665, 0]
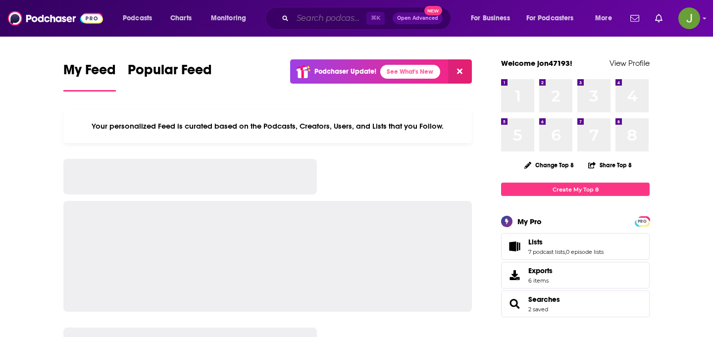
click at [335, 20] on input "Search podcasts, credits, & more..." at bounding box center [330, 18] width 74 height 16
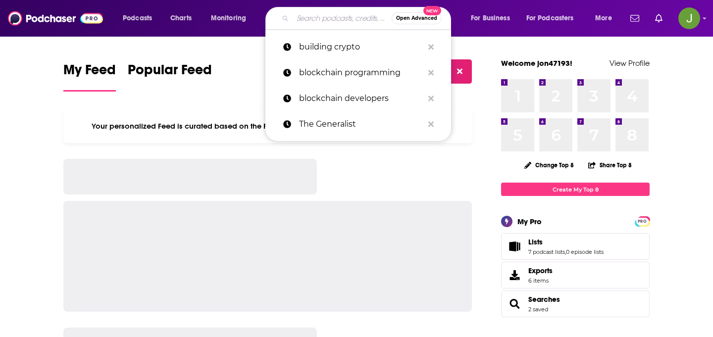
paste input "Crypto Prime Podcast"
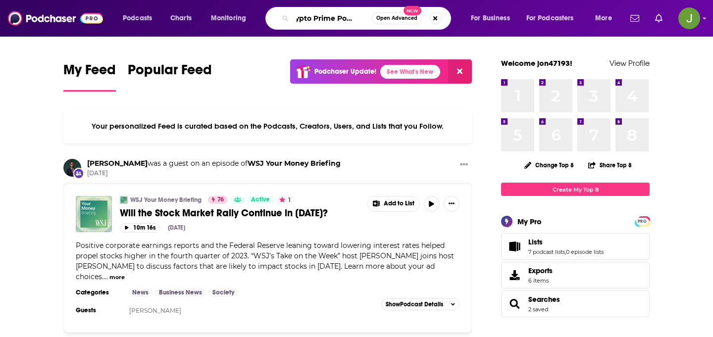
type input "Crypto Prime Podcast"
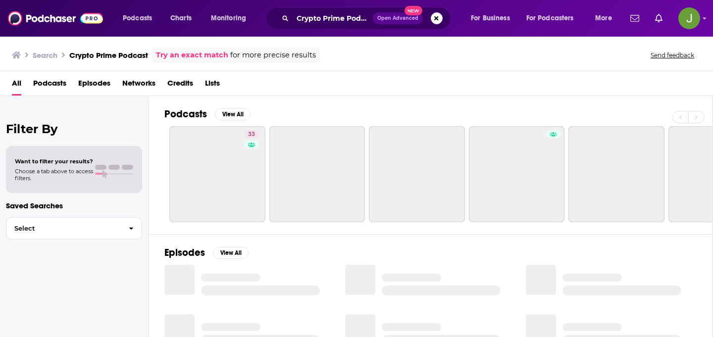
click at [93, 87] on span "Episodes" at bounding box center [94, 85] width 32 height 20
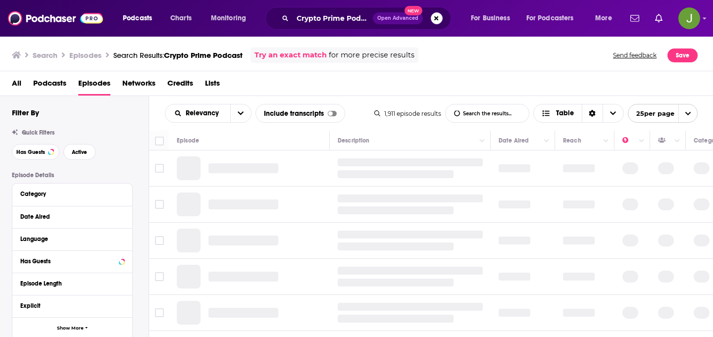
click at [15, 86] on span "All" at bounding box center [16, 85] width 9 height 20
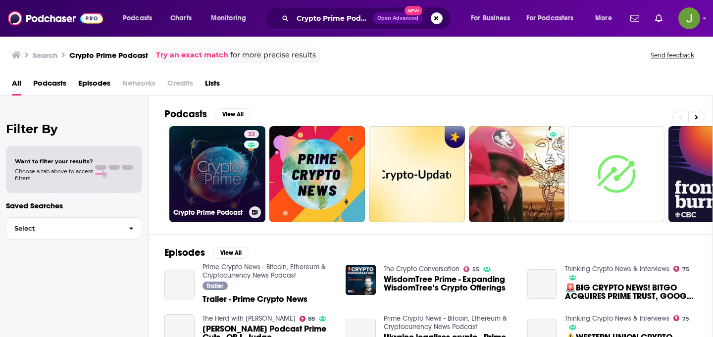
click at [226, 169] on link "33 Crypto Prime Podcast" at bounding box center [217, 174] width 96 height 96
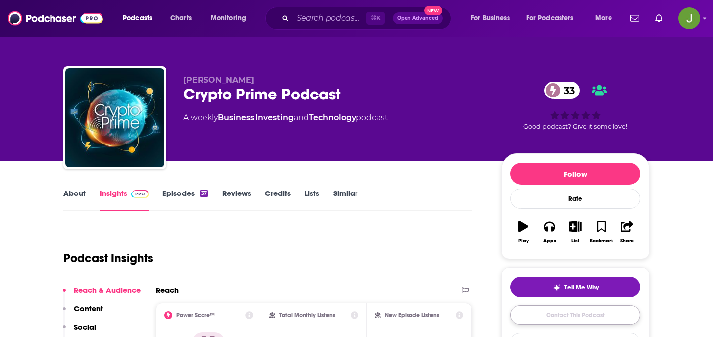
click at [579, 321] on link "Contact This Podcast" at bounding box center [576, 315] width 130 height 19
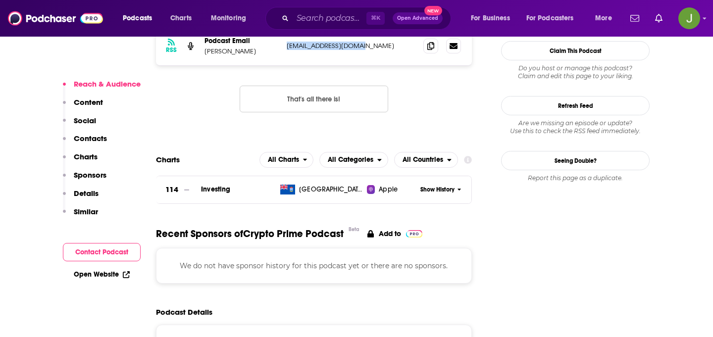
drag, startPoint x: 286, startPoint y: 48, endPoint x: 367, endPoint y: 48, distance: 80.3
click at [367, 48] on div "RSS Podcast Email [PERSON_NAME] [EMAIL_ADDRESS][DOMAIN_NAME] [EMAIL_ADDRESS][DO…" at bounding box center [314, 46] width 316 height 39
copy p "[EMAIL_ADDRESS][DOMAIN_NAME]"
